Goal: Find contact information: Find contact information

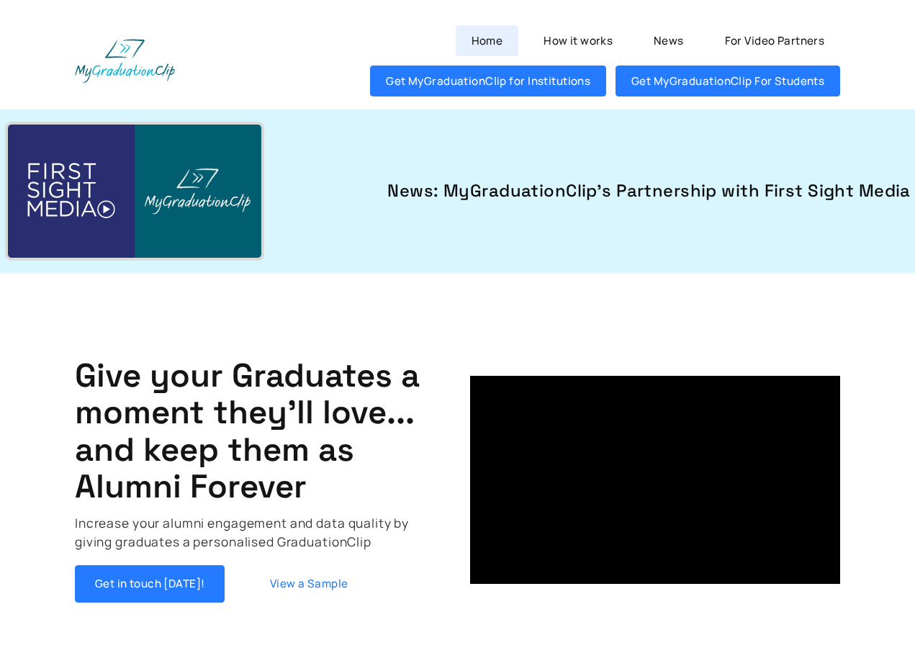
click at [493, 39] on link "Home" at bounding box center [487, 40] width 63 height 31
click at [127, 65] on img at bounding box center [125, 60] width 100 height 43
click at [110, 50] on img at bounding box center [125, 60] width 100 height 43
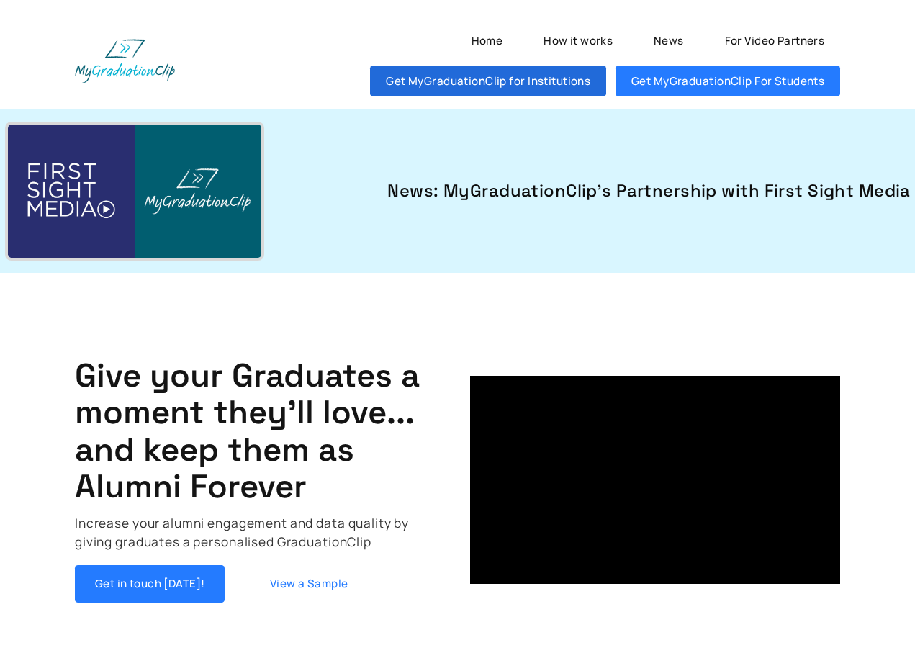
click at [480, 80] on link "Get MyGraduationClip for Institutions" at bounding box center [488, 81] width 236 height 31
